Goal: Communication & Community: Answer question/provide support

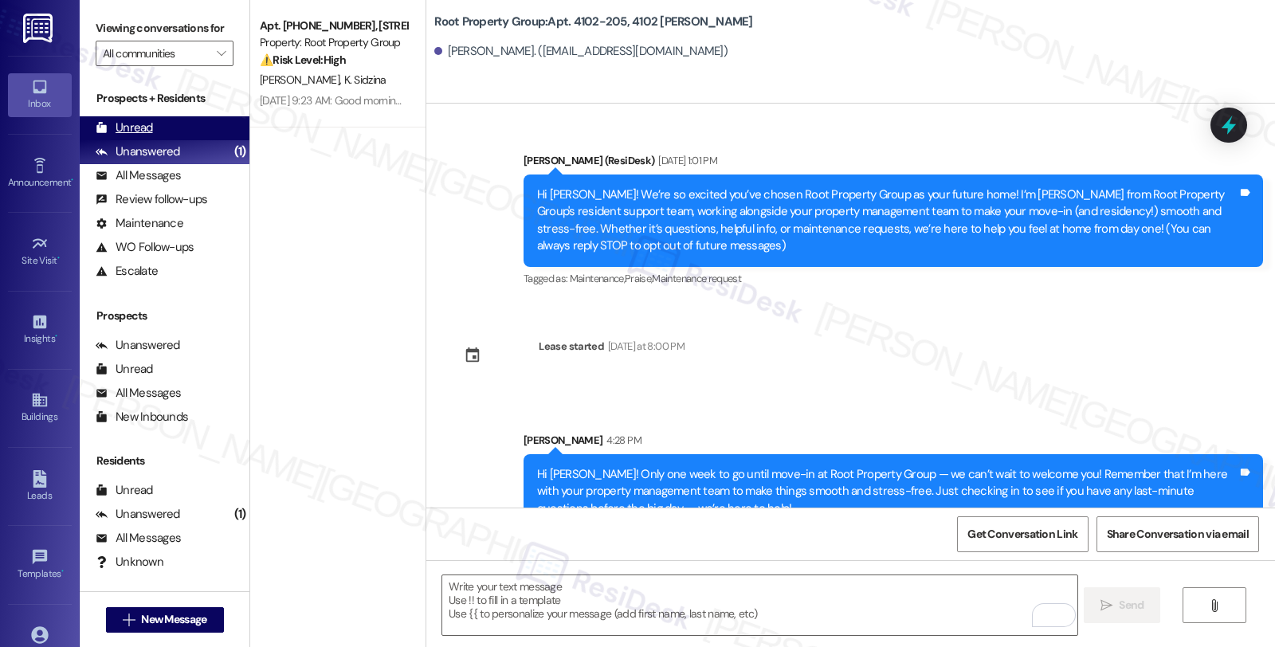
scroll to position [33, 0]
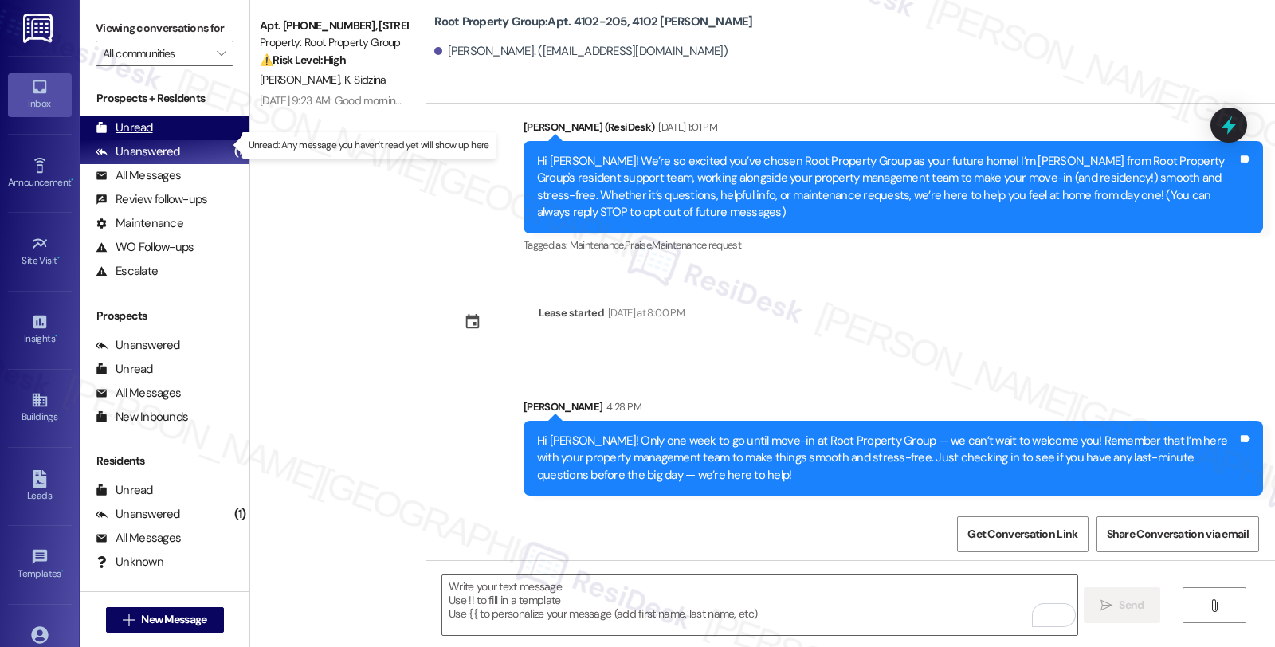
click at [147, 136] on div "Unread" at bounding box center [124, 128] width 57 height 17
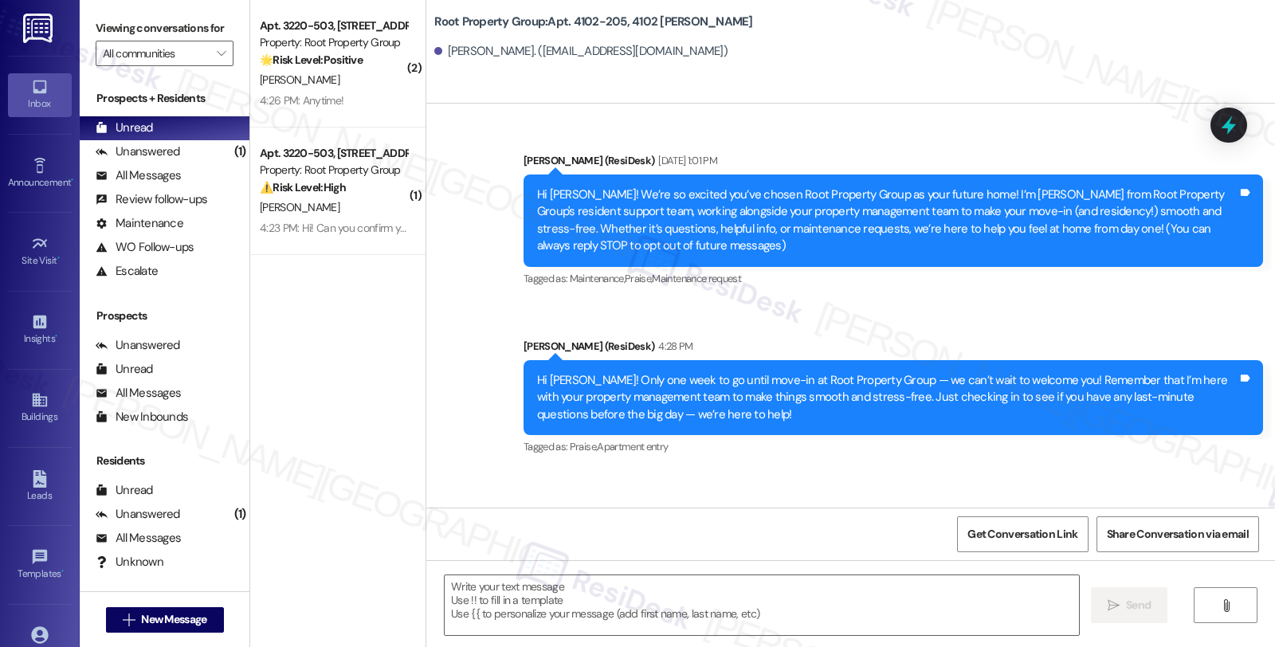
click at [367, 80] on div "[PERSON_NAME]" at bounding box center [333, 80] width 151 height 20
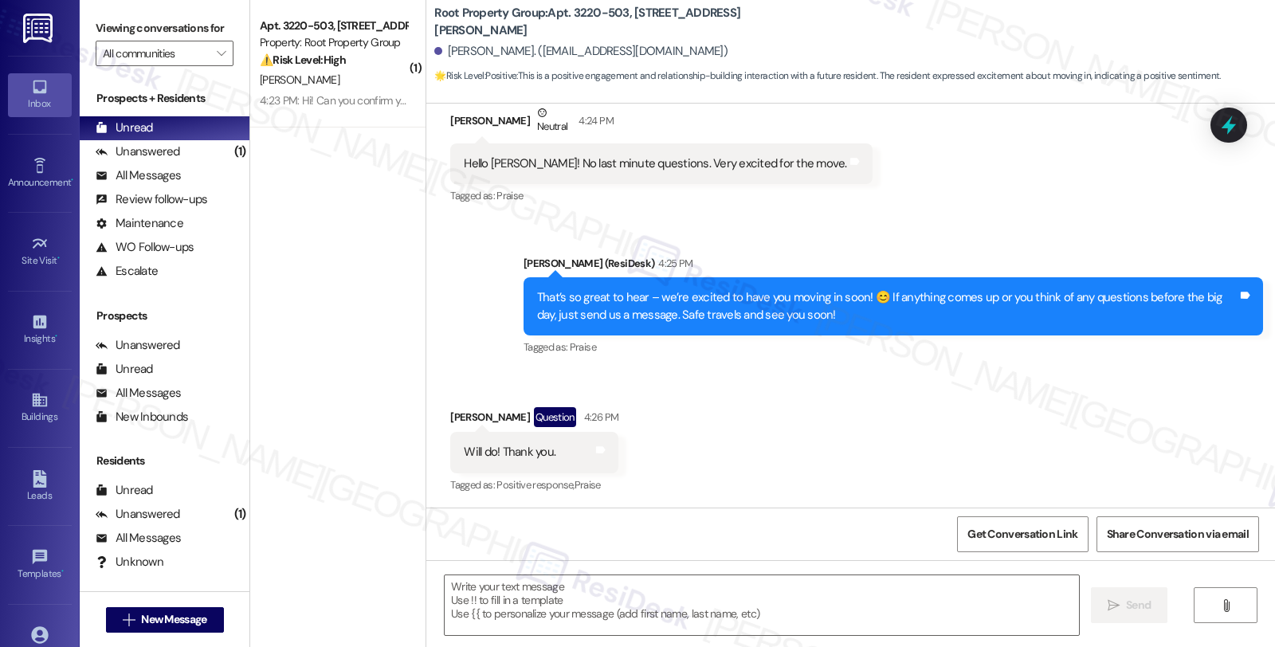
scroll to position [918, 0]
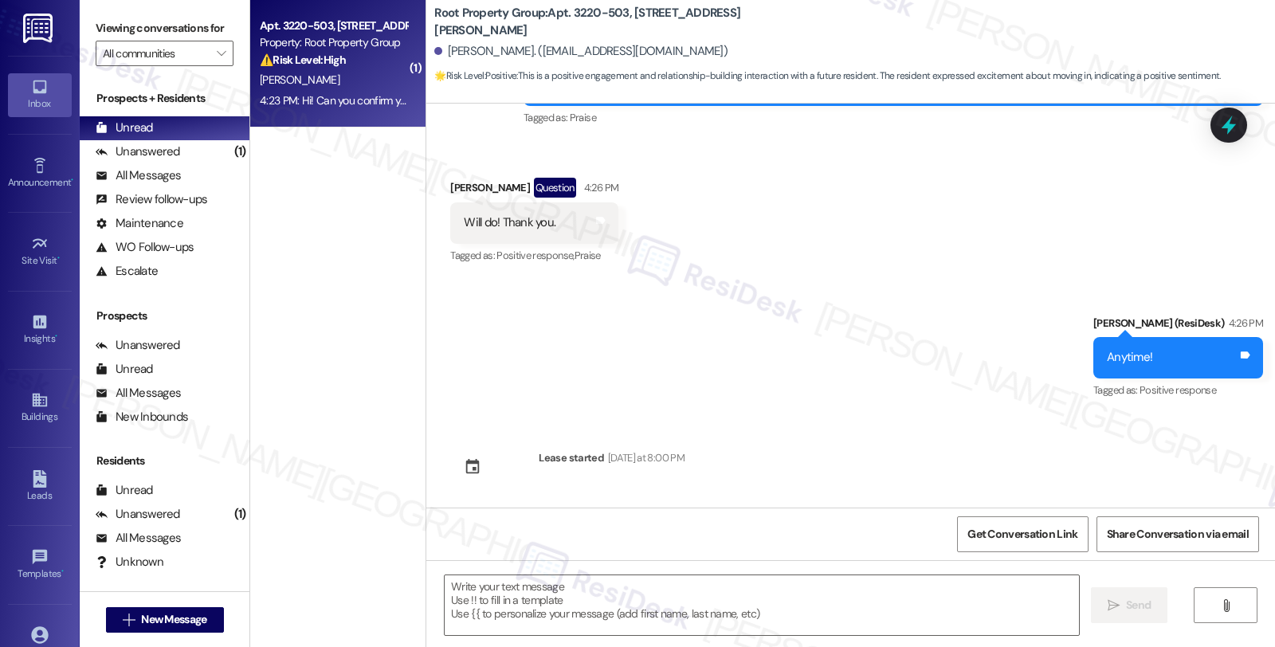
click at [331, 81] on div "[PERSON_NAME]" at bounding box center [333, 80] width 151 height 20
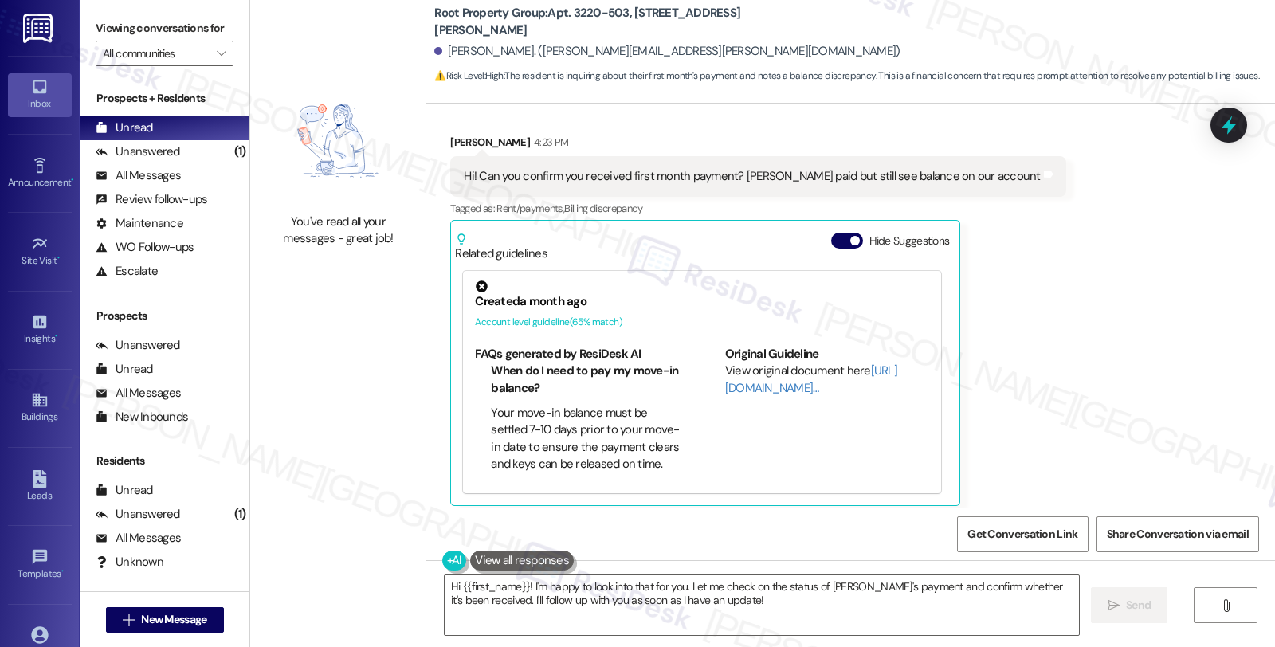
scroll to position [476, 0]
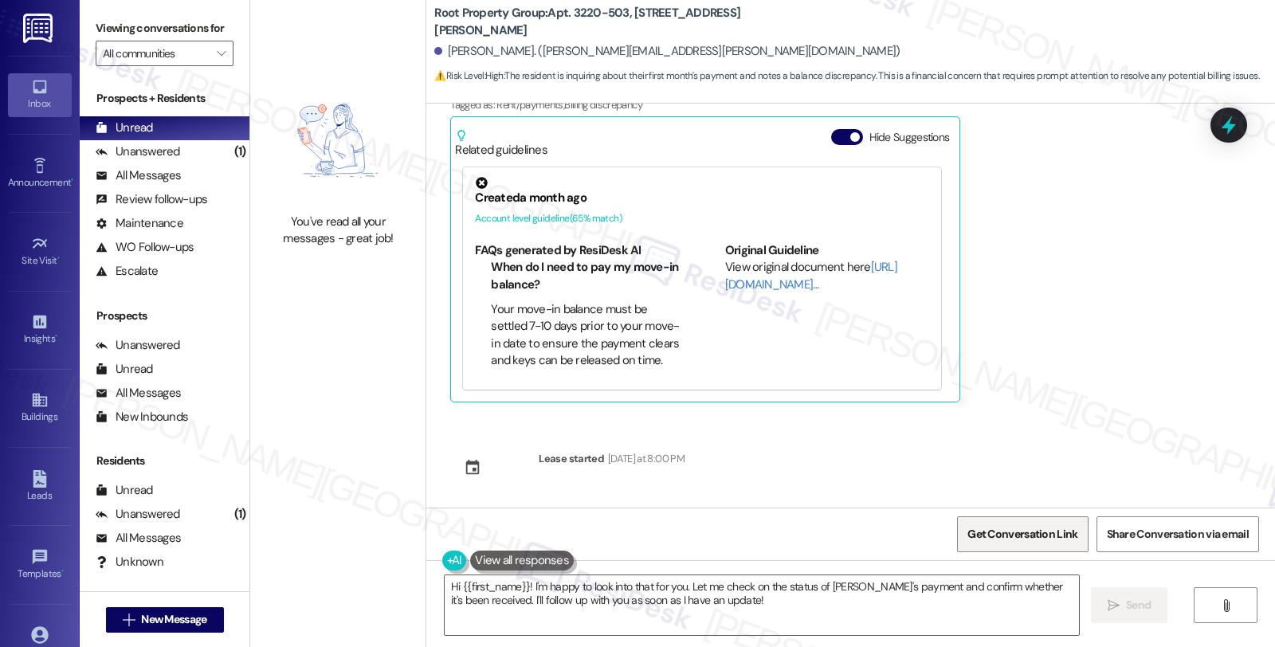
click at [1049, 534] on span "Get Conversation Link" at bounding box center [1022, 534] width 110 height 17
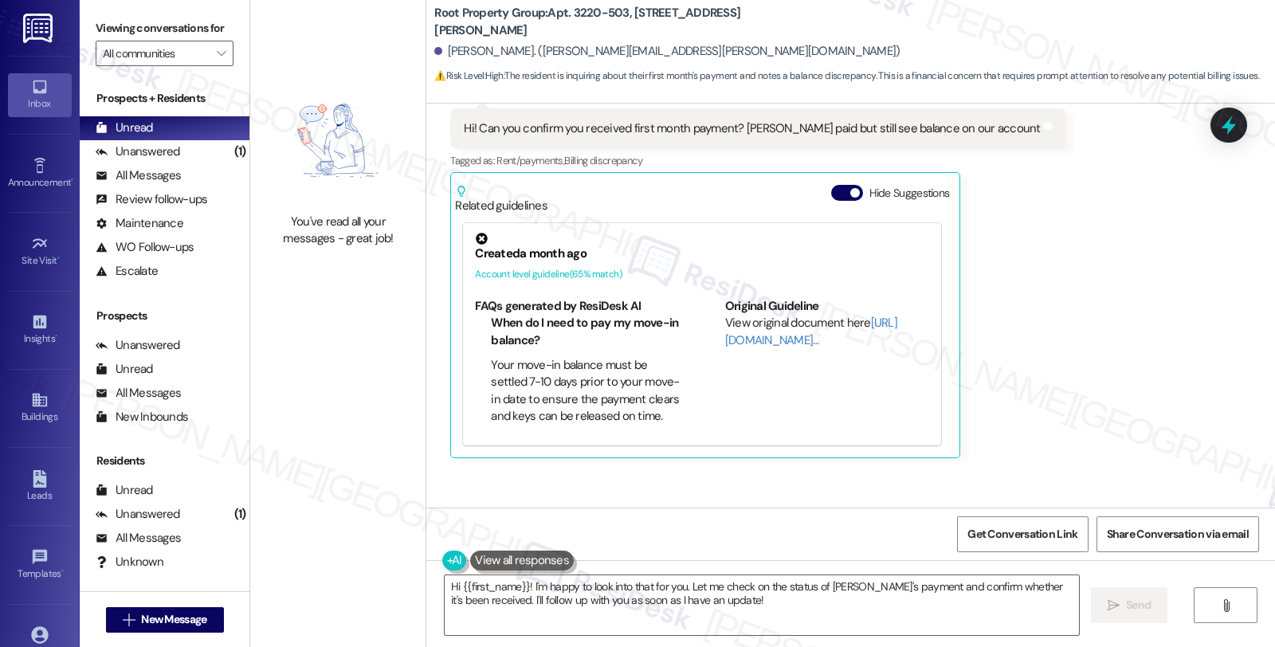
scroll to position [388, 0]
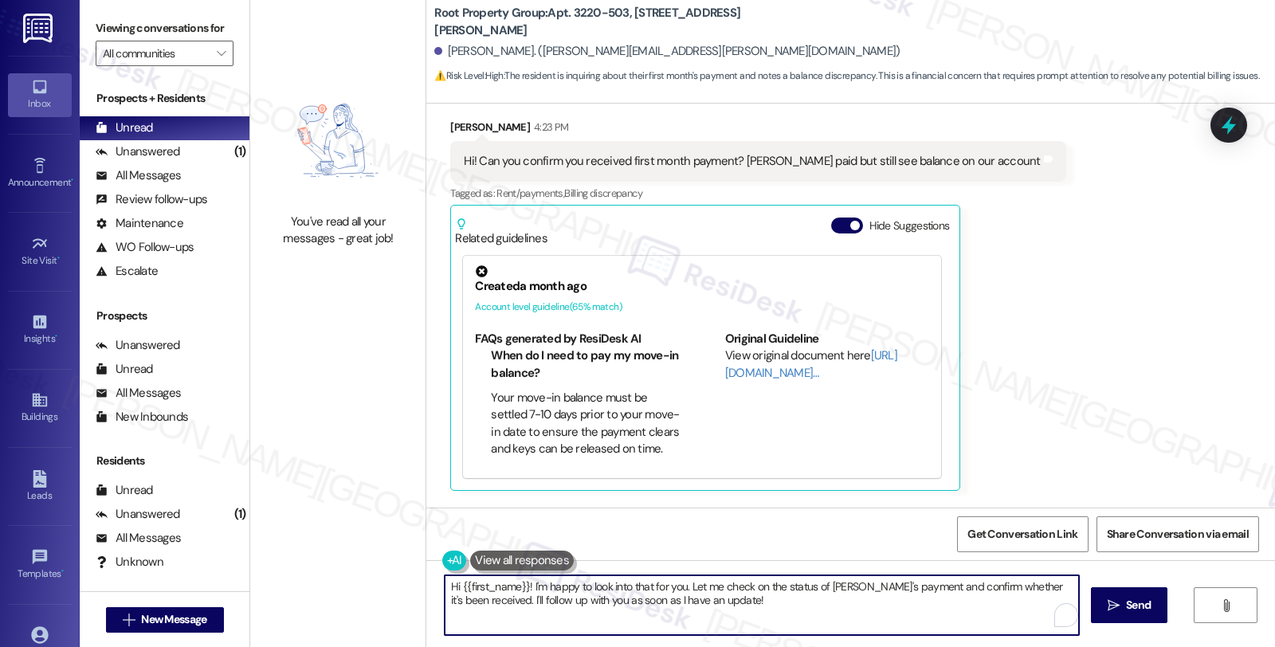
drag, startPoint x: 823, startPoint y: 586, endPoint x: 849, endPoint y: 585, distance: 25.5
click at [849, 585] on textarea "Hi {{first_name}}! I'm happy to look into that for you. Let me check on the sta…" at bounding box center [762, 605] width 634 height 60
click at [681, 598] on textarea "Hi {{first_name}}! I'm happy to look into that for you. Let me check on the sta…" at bounding box center [759, 605] width 634 height 60
click at [708, 606] on textarea "Hi {{first_name}}! I'm happy to look into that for you. Let me check on the sta…" at bounding box center [761, 605] width 634 height 60
click at [516, 590] on textarea "Hi {{first_name}}! I'm happy to look into that for you. Let me check on the sta…" at bounding box center [761, 605] width 634 height 60
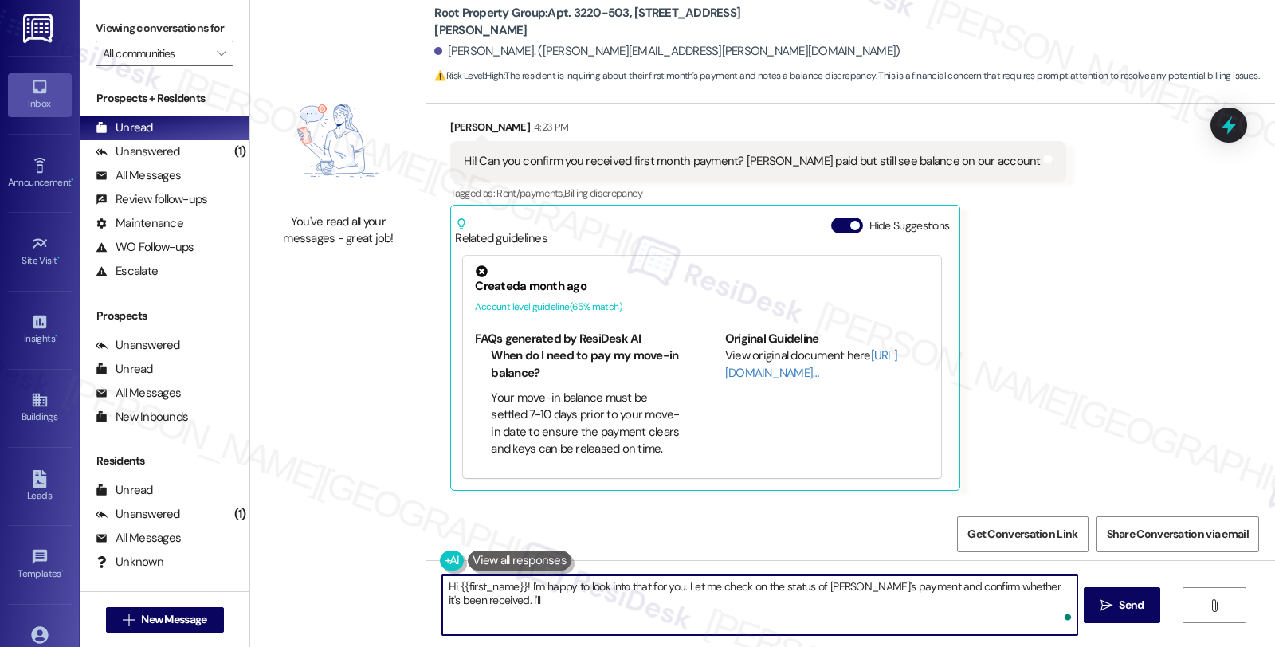
type textarea "Hi {{first_name}}! I'm happy to look into that for you. Let me check on the sta…"
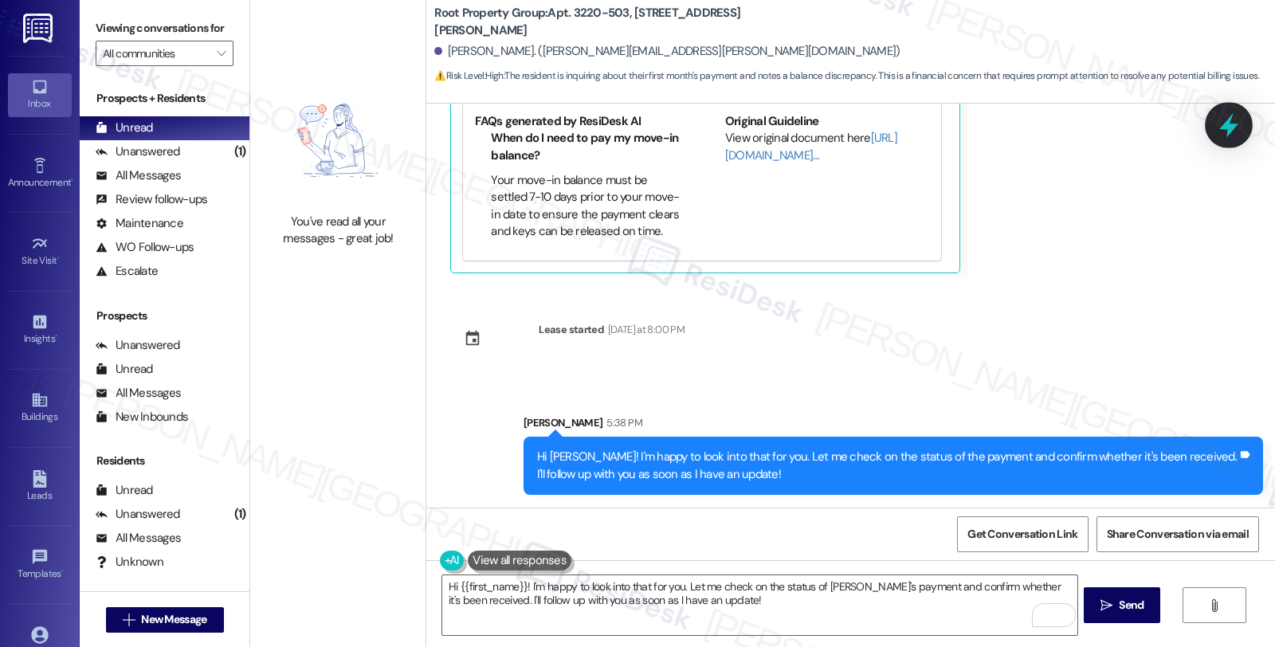
click at [1212, 130] on div at bounding box center [1229, 124] width 48 height 45
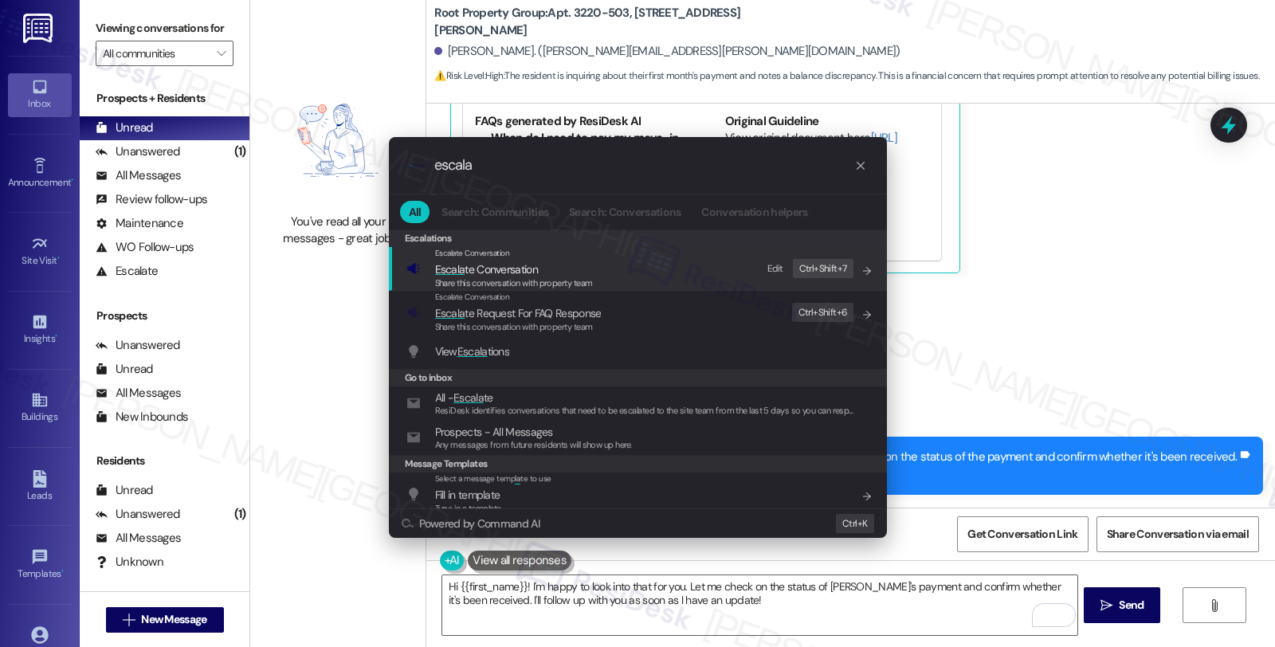
type input "escala"
click at [510, 265] on span "Escala te Conversation" at bounding box center [486, 269] width 103 height 14
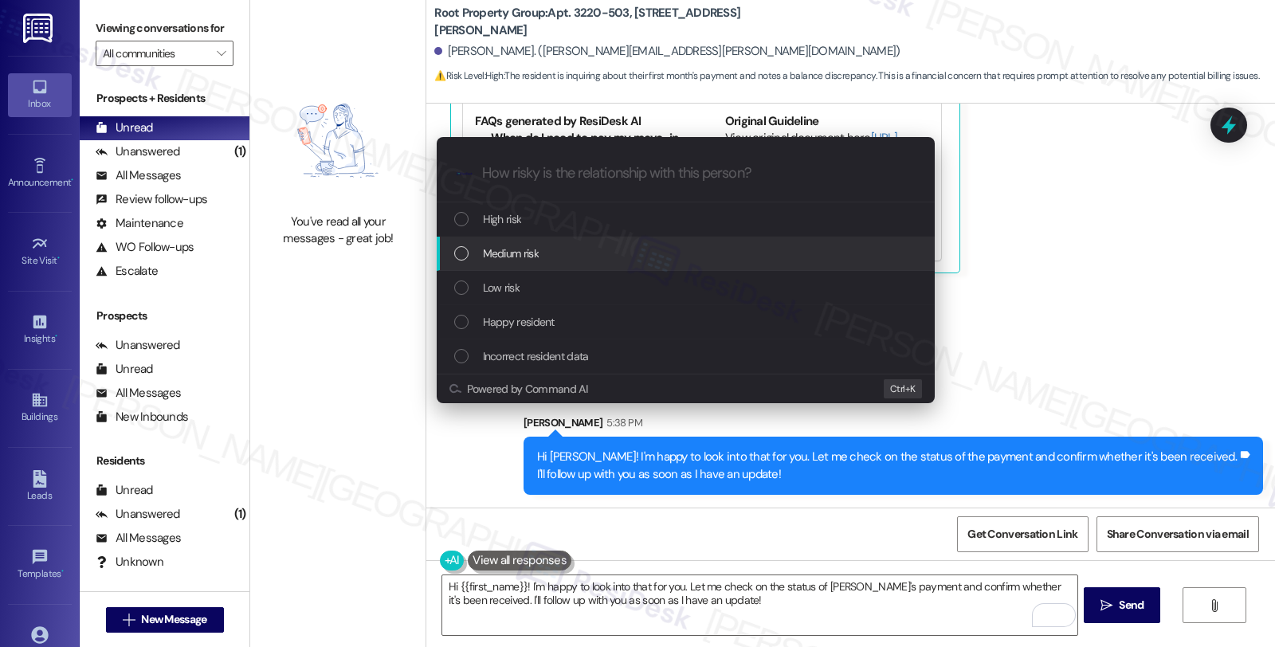
click at [512, 264] on div "Medium risk" at bounding box center [686, 254] width 498 height 34
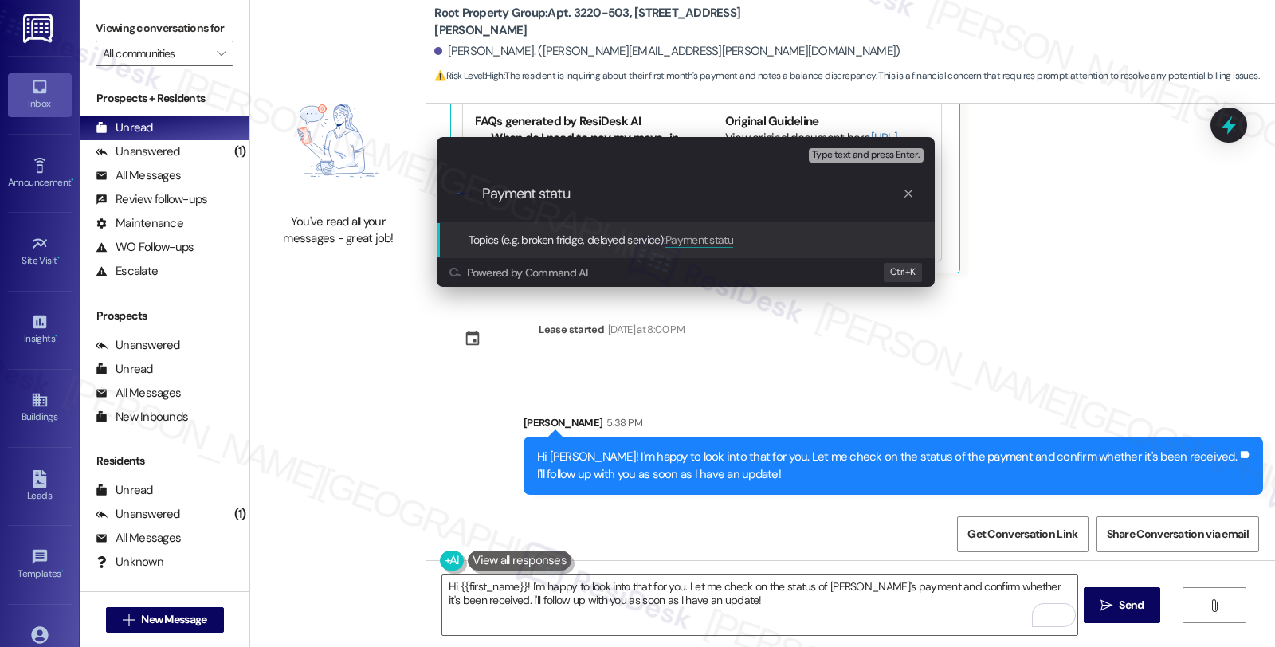
type input "Payment status"
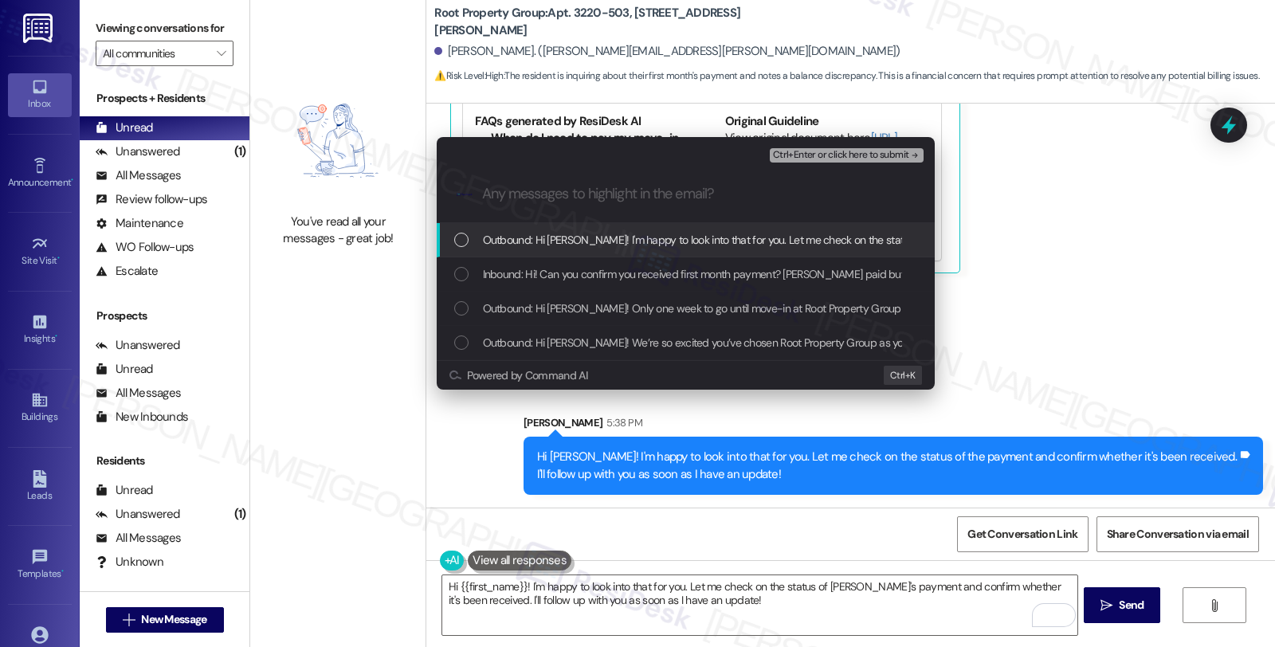
click at [512, 265] on span "Inbound: Hi! Can you confirm you received first month payment? [PERSON_NAME] pa…" at bounding box center [768, 274] width 570 height 18
click at [802, 152] on span "Ctrl+Enter or click here to submit" at bounding box center [841, 155] width 136 height 11
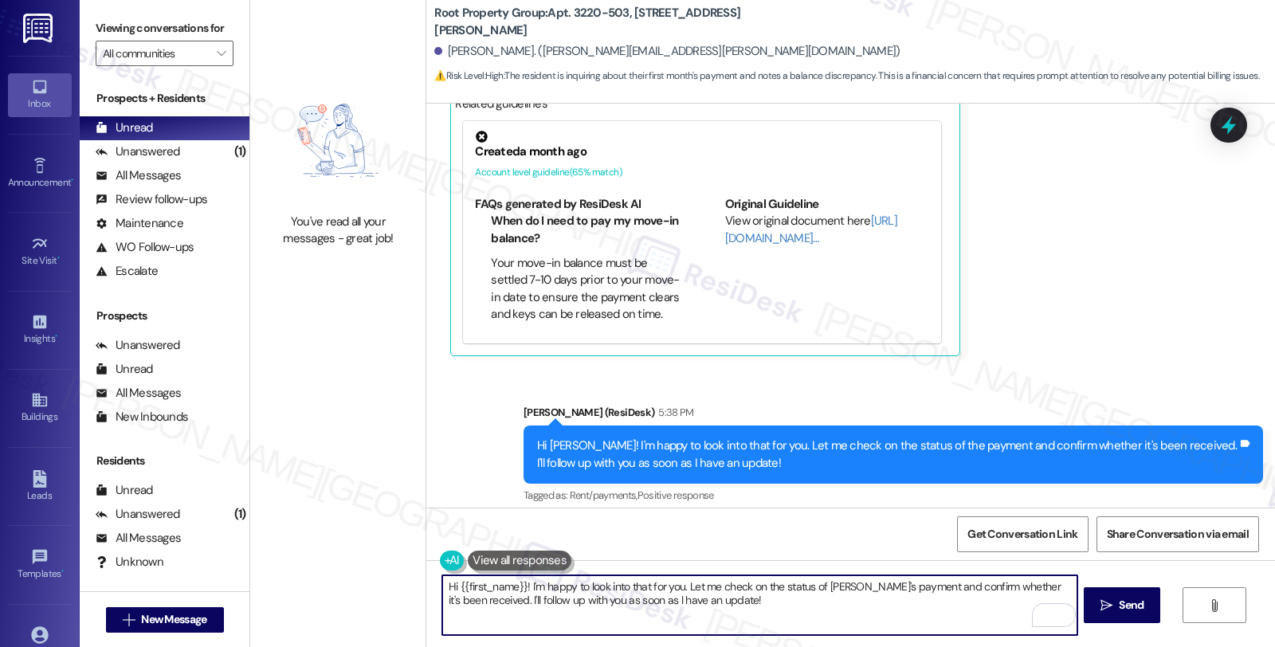
scroll to position [628, 0]
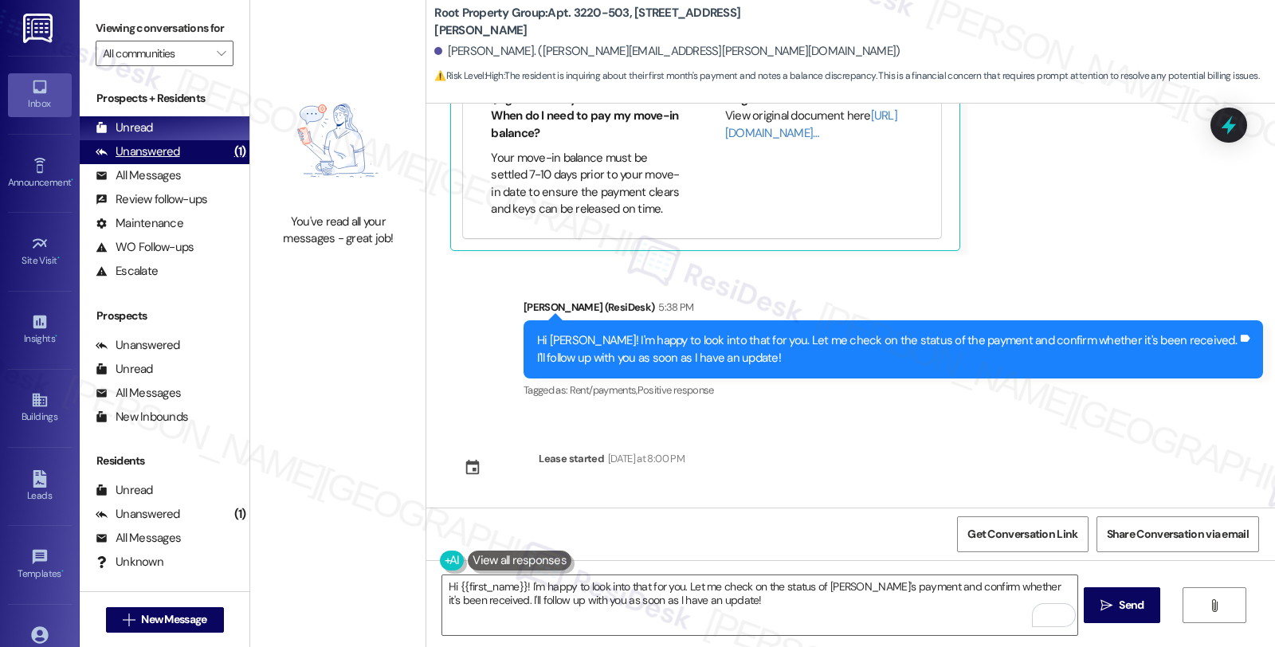
click at [160, 160] on div "Unanswered" at bounding box center [138, 151] width 84 height 17
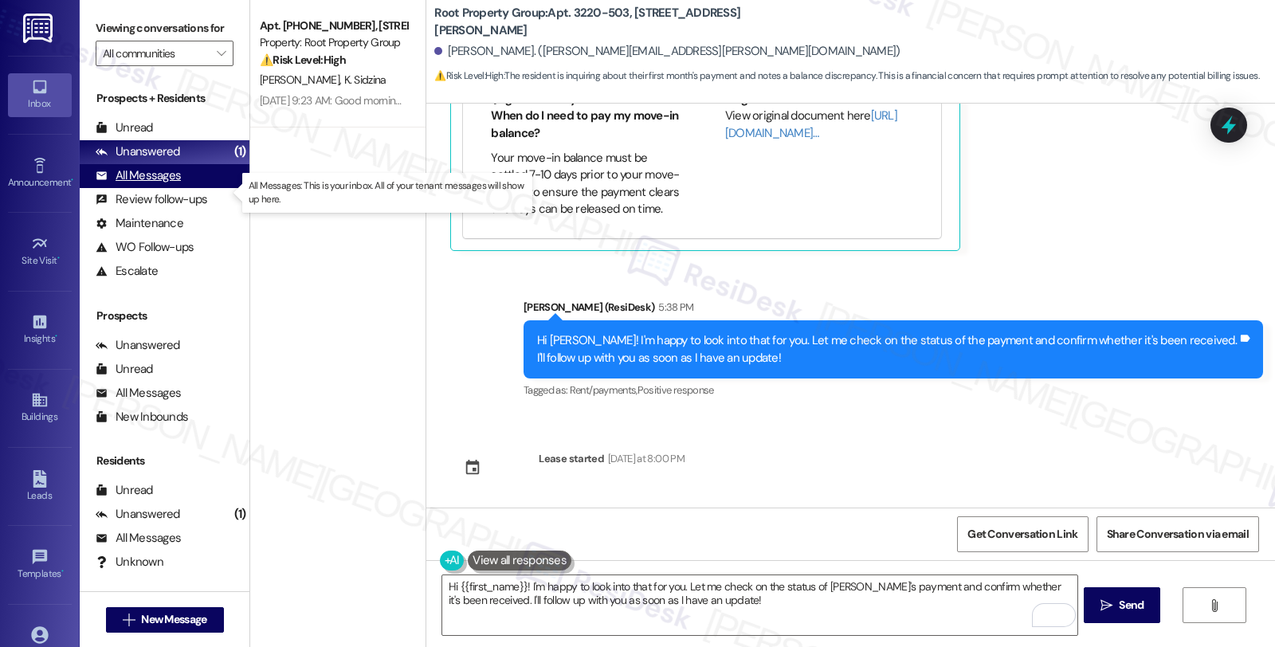
click at [171, 184] on div "All Messages" at bounding box center [138, 175] width 85 height 17
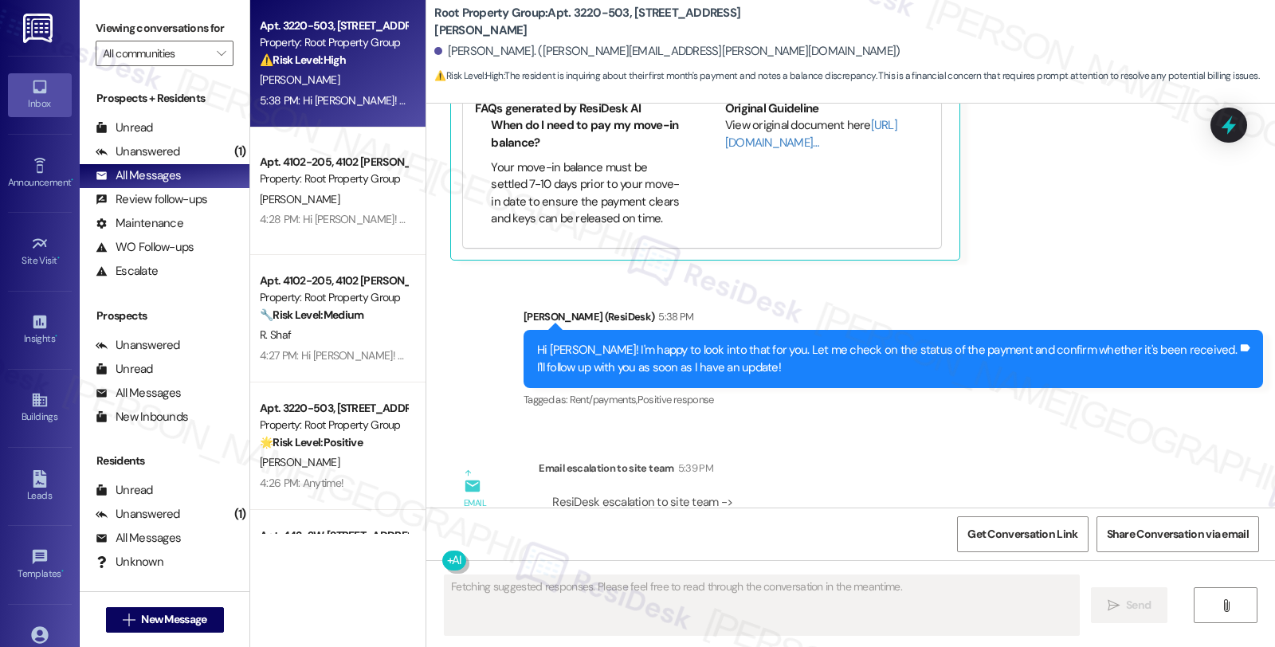
scroll to position [953, 0]
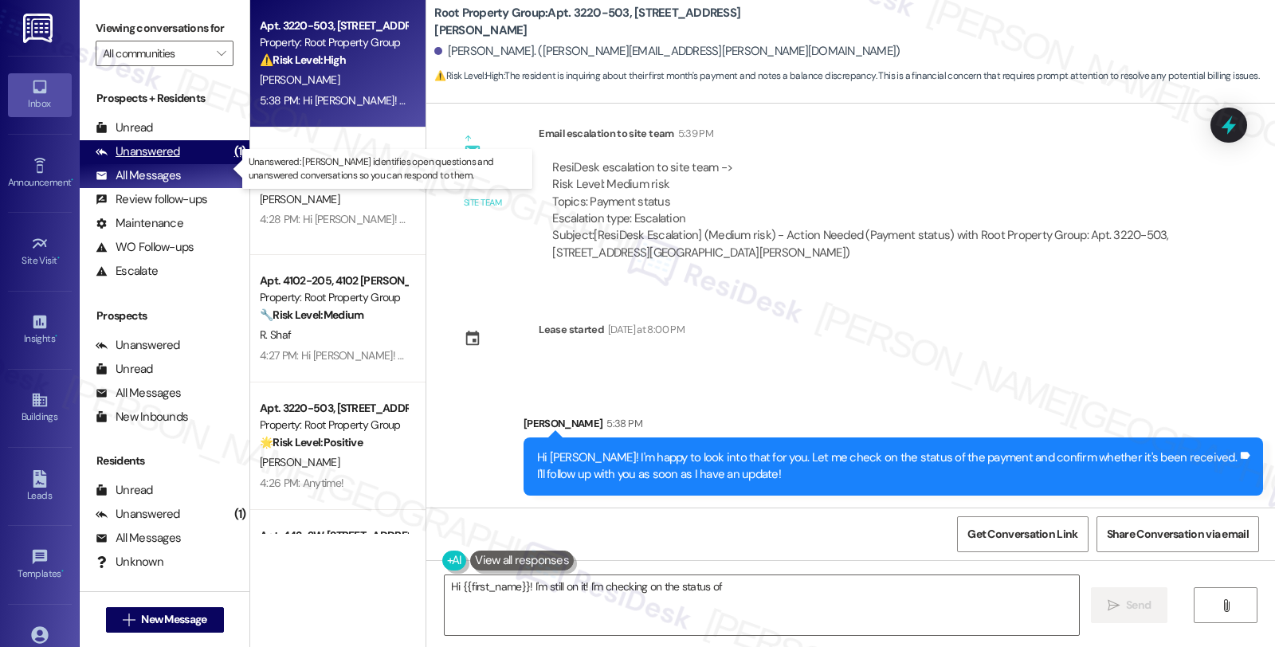
click at [133, 160] on div "Unanswered" at bounding box center [138, 151] width 84 height 17
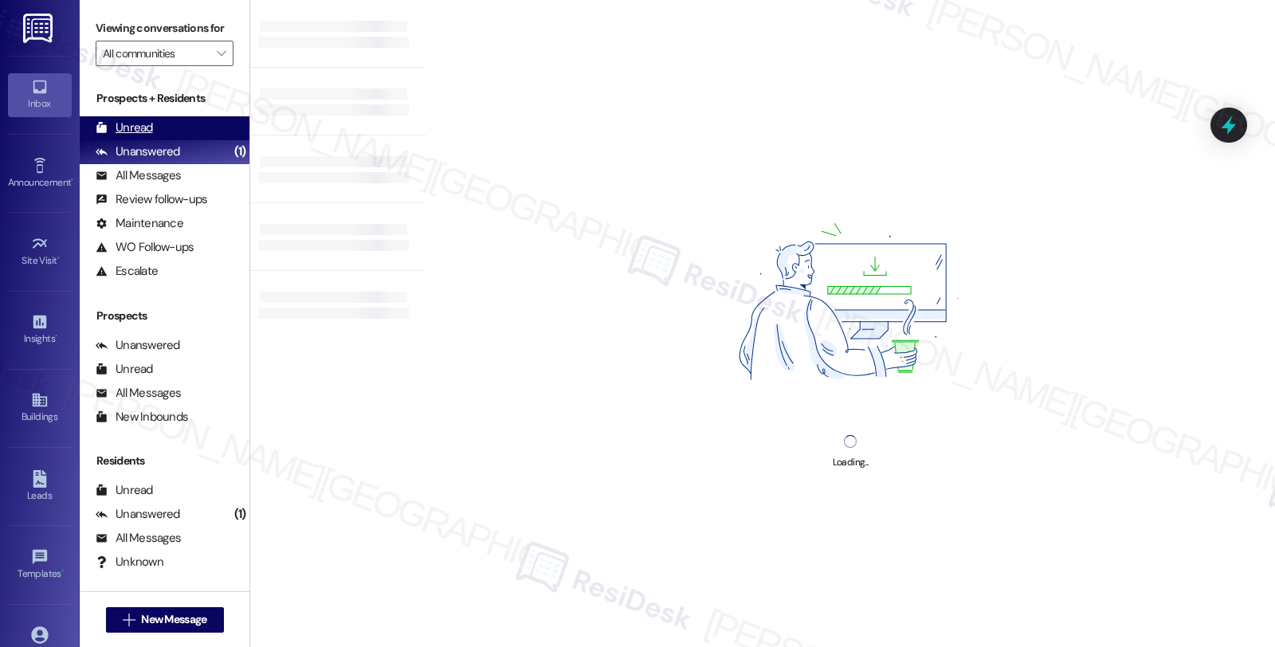
click at [133, 136] on div "Unread" at bounding box center [124, 128] width 57 height 17
